Goal: Task Accomplishment & Management: Manage account settings

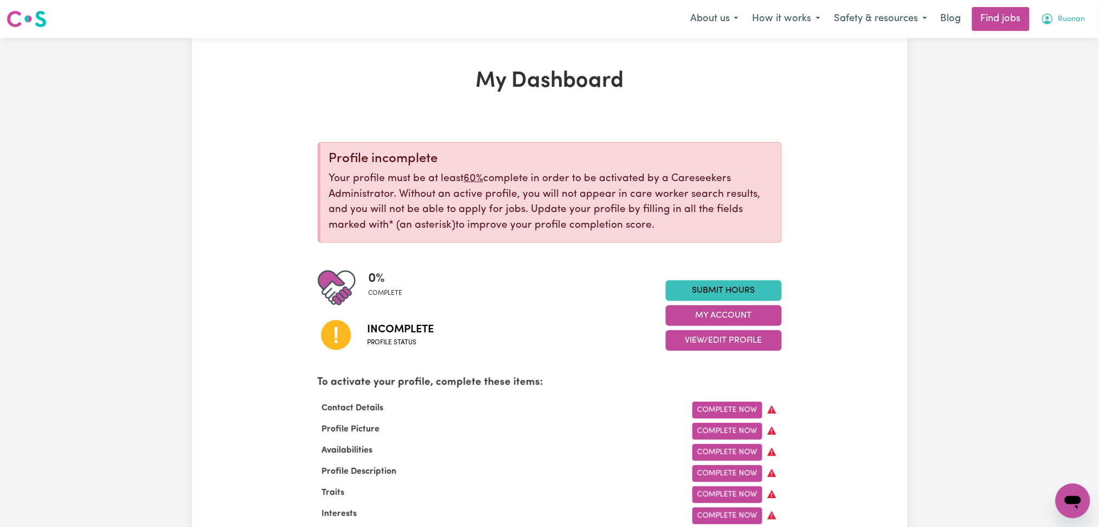
click at [1088, 15] on button "Ruonan" at bounding box center [1063, 19] width 59 height 23
click at [1050, 75] on link "Logout" at bounding box center [1049, 83] width 86 height 21
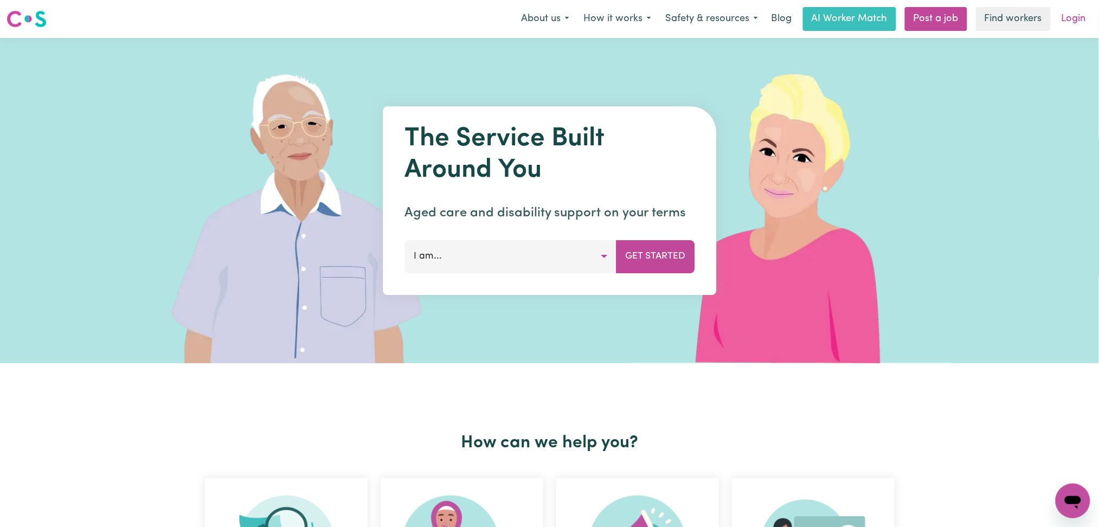
click at [1068, 26] on link "Login" at bounding box center [1073, 19] width 37 height 24
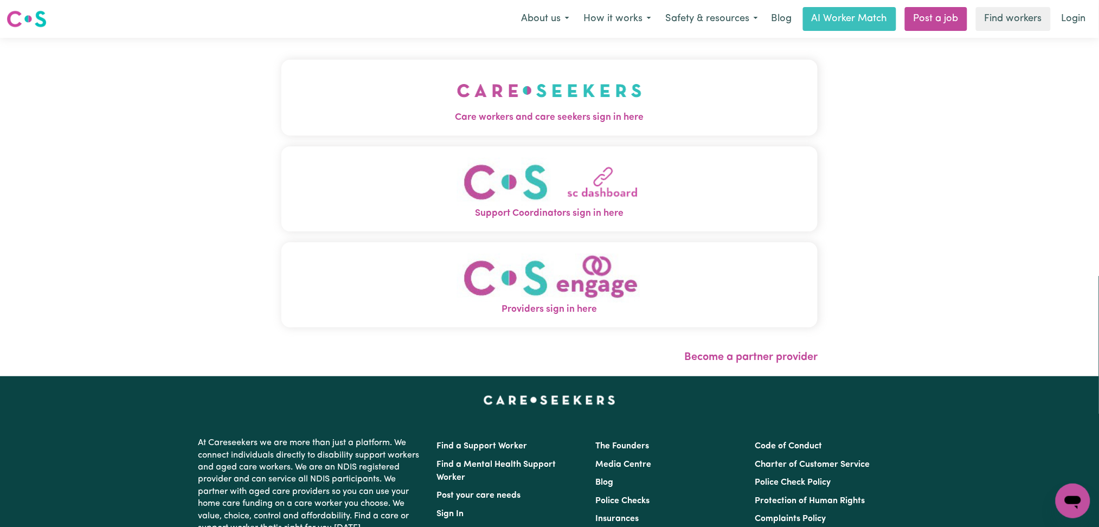
click at [325, 122] on span "Care workers and care seekers sign in here" at bounding box center [549, 118] width 537 height 14
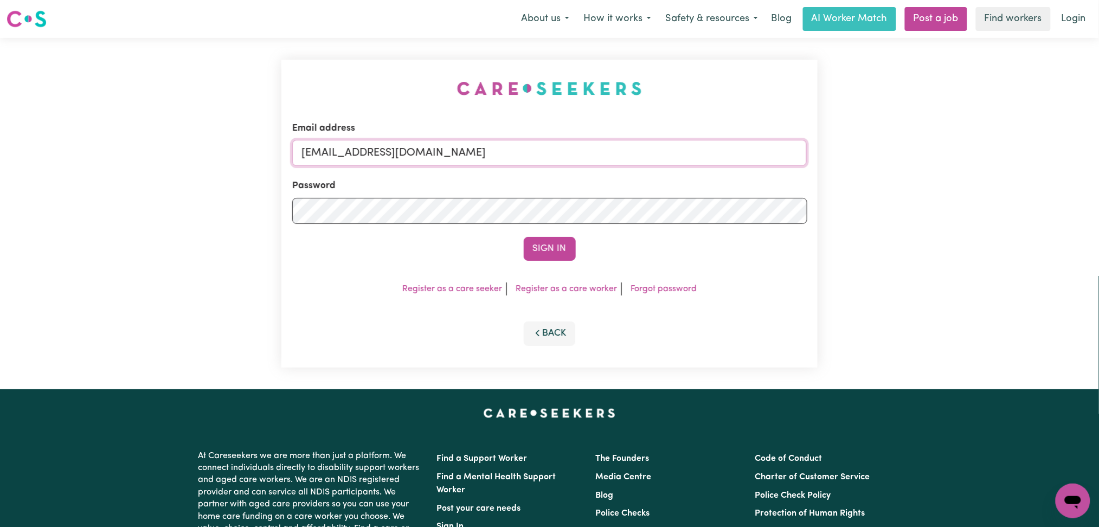
click at [396, 152] on input "[EMAIL_ADDRESS][DOMAIN_NAME]" at bounding box center [549, 153] width 515 height 26
drag, startPoint x: 356, startPoint y: 152, endPoint x: 542, endPoint y: 161, distance: 185.6
click at [542, 161] on input "Superuser~[EMAIL_ADDRESS][DOMAIN_NAME]" at bounding box center [549, 153] width 515 height 26
type input "Superuser~[DOMAIN_NAME][EMAIL_ADDRESS][DOMAIN_NAME]"
click at [524, 237] on button "Sign In" at bounding box center [550, 249] width 52 height 24
